Goal: Information Seeking & Learning: Understand process/instructions

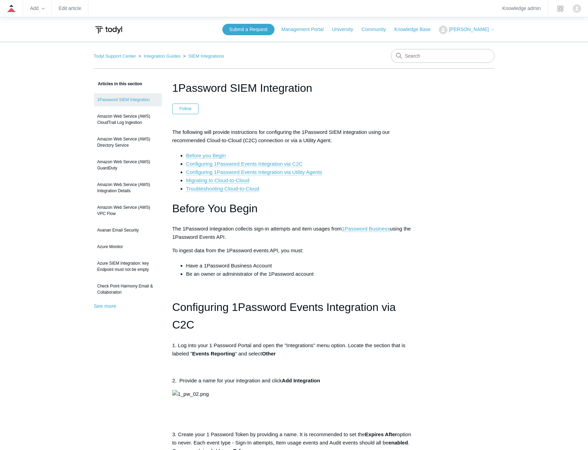
click at [203, 53] on ol "Todyl Support Center Integration Guides SIEM Integrations" at bounding box center [159, 56] width 130 height 8
click at [202, 59] on ol "Todyl Support Center Integration Guides SIEM Integrations" at bounding box center [159, 56] width 130 height 8
click at [202, 57] on link "SIEM Integrations" at bounding box center [206, 56] width 36 height 5
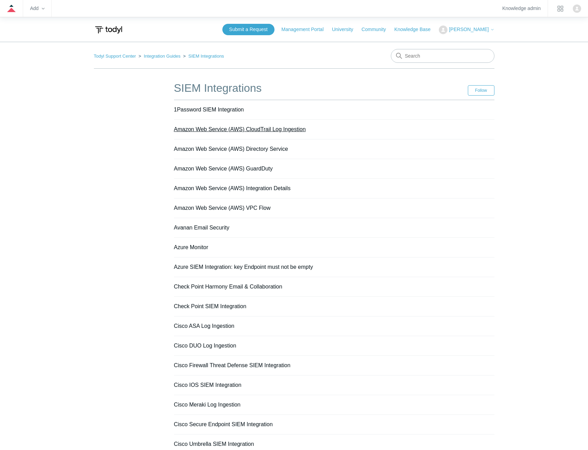
click at [252, 130] on link "Amazon Web Service (AWS) CloudTrail Log Ingestion" at bounding box center [240, 129] width 132 height 6
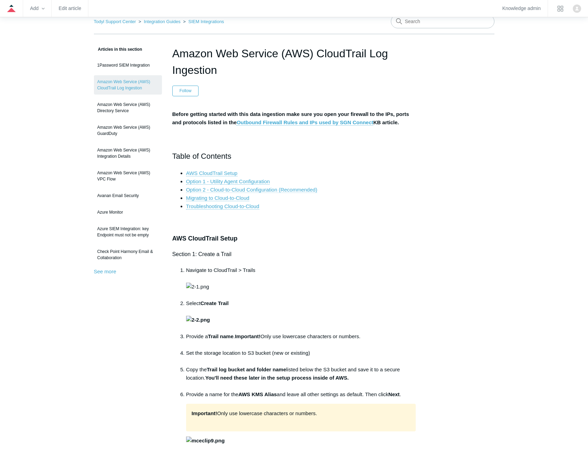
click at [280, 187] on link "Option 2 - Cloud-to-Cloud Configuration (Recommended)" at bounding box center [251, 190] width 131 height 6
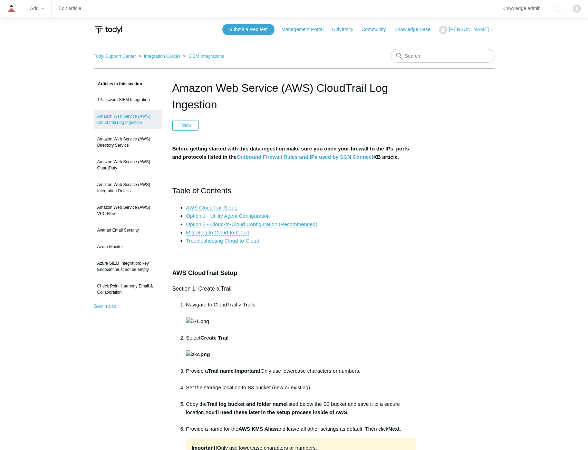
click at [203, 56] on link "SIEM Integrations" at bounding box center [206, 56] width 36 height 5
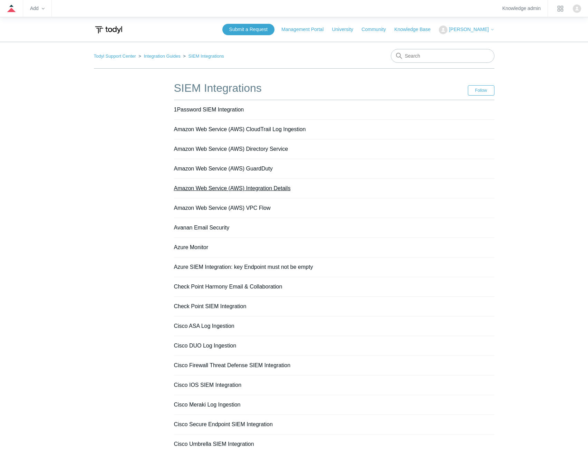
click at [261, 188] on link "Amazon Web Service (AWS) Integration Details" at bounding box center [232, 188] width 117 height 6
